Goal: Transaction & Acquisition: Purchase product/service

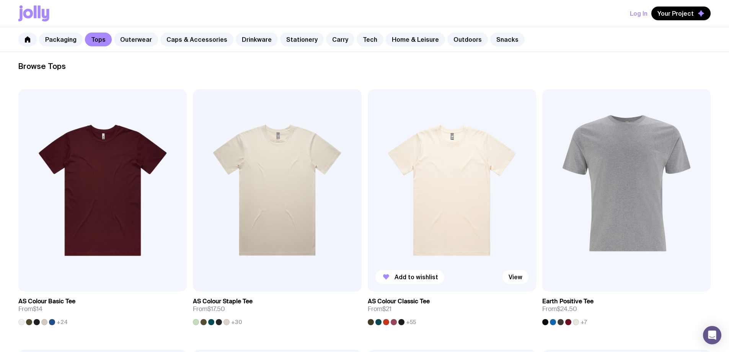
scroll to position [65, 0]
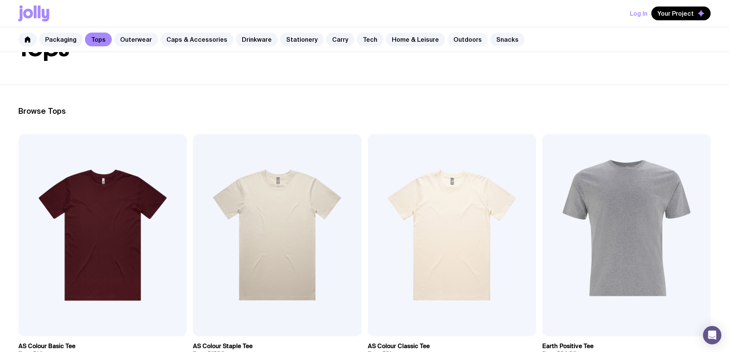
click at [447, 40] on link "Outdoors" at bounding box center [467, 40] width 41 height 14
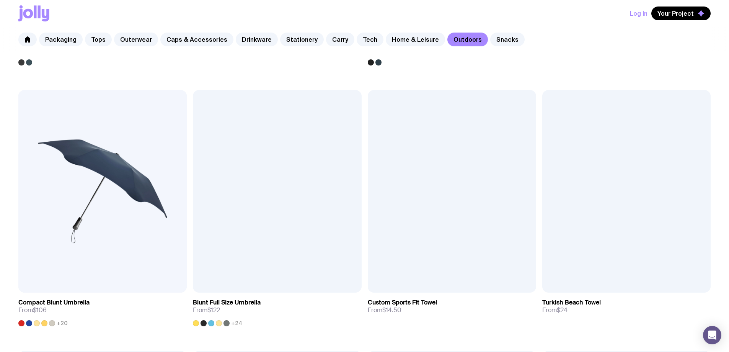
scroll to position [306, 0]
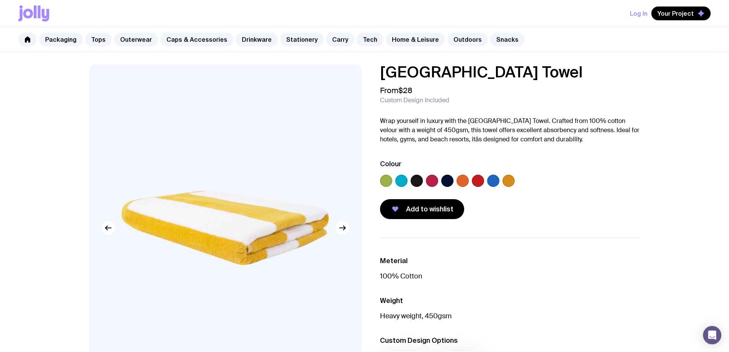
click at [421, 178] on label at bounding box center [416, 180] width 12 height 12
click at [0, 0] on input "radio" at bounding box center [0, 0] width 0 height 0
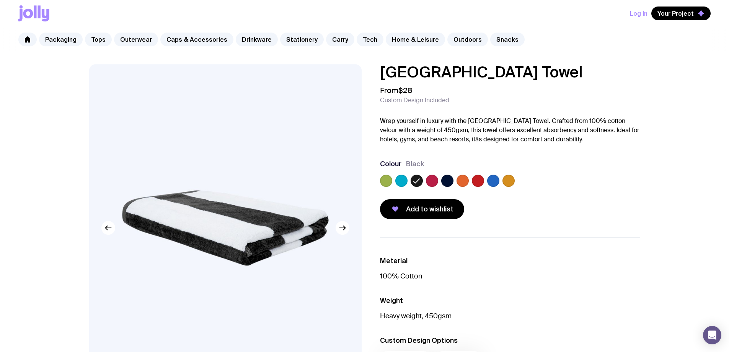
click at [280, 194] on img at bounding box center [225, 227] width 272 height 327
click at [498, 185] on div at bounding box center [493, 180] width 12 height 12
click at [485, 181] on div at bounding box center [510, 181] width 260 height 15
click at [489, 181] on label at bounding box center [493, 180] width 12 height 12
click at [0, 0] on input "radio" at bounding box center [0, 0] width 0 height 0
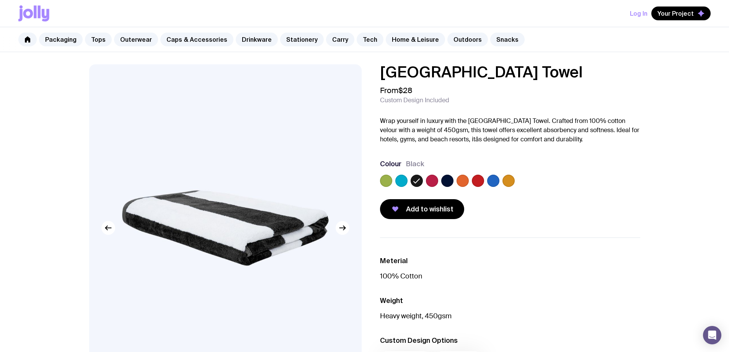
click at [0, 0] on input "radio" at bounding box center [0, 0] width 0 height 0
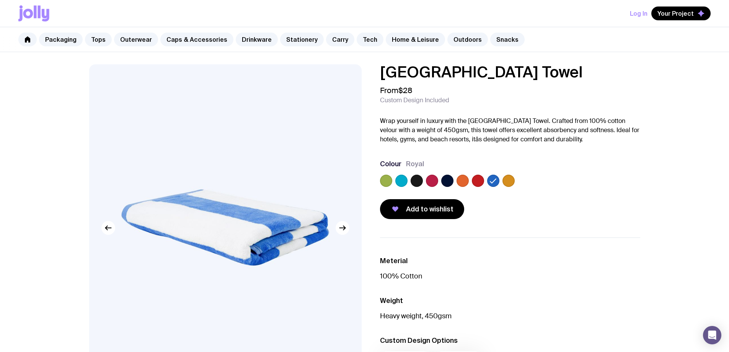
click at [264, 195] on img at bounding box center [225, 227] width 272 height 327
click at [239, 211] on img at bounding box center [225, 227] width 272 height 327
